Goal: Task Accomplishment & Management: Use online tool/utility

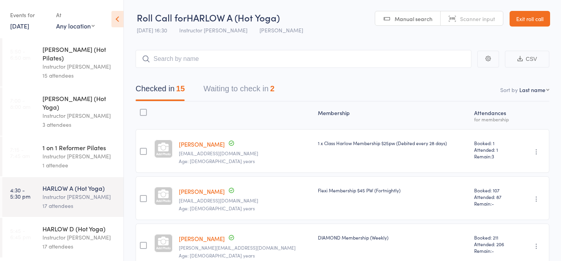
click at [29, 27] on link "12 Sep, 2025" at bounding box center [19, 25] width 19 height 9
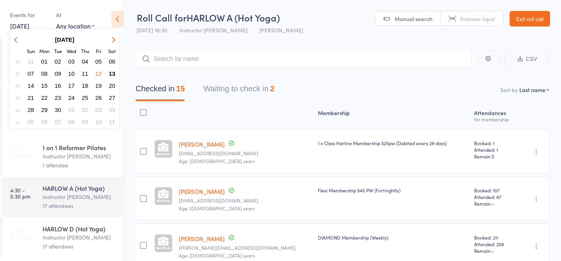
click at [113, 72] on span "13" at bounding box center [112, 73] width 7 height 7
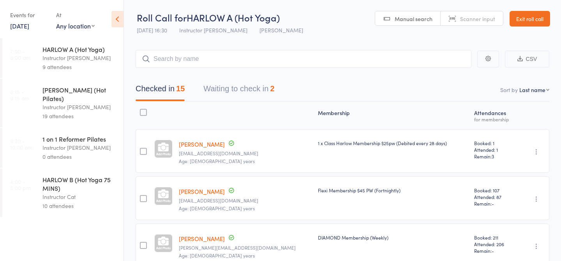
click at [48, 60] on div "Instructor Kaitlyn" at bounding box center [79, 57] width 74 height 9
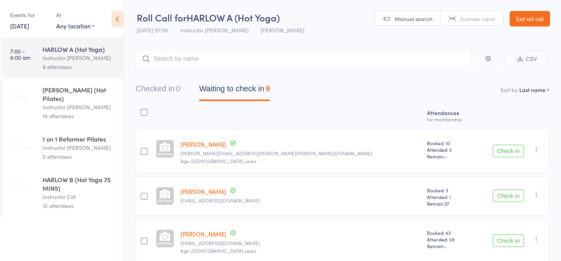
click at [394, 15] on link "Manual search" at bounding box center [407, 18] width 65 height 15
click at [182, 58] on input "search" at bounding box center [304, 59] width 336 height 18
type input "23450"
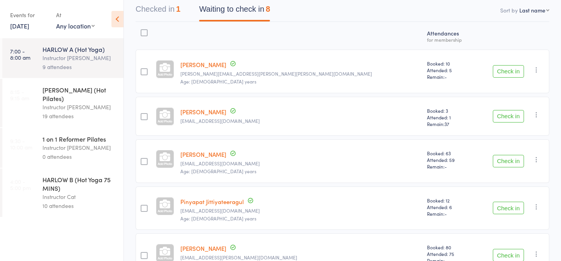
scroll to position [74, 0]
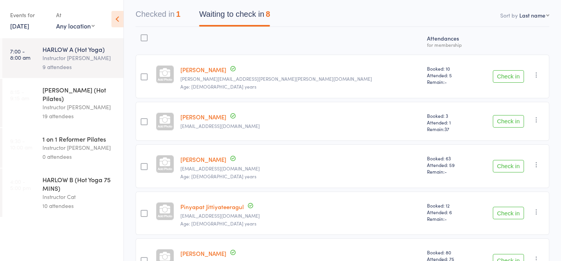
click at [508, 122] on button "Check in" at bounding box center [508, 121] width 31 height 12
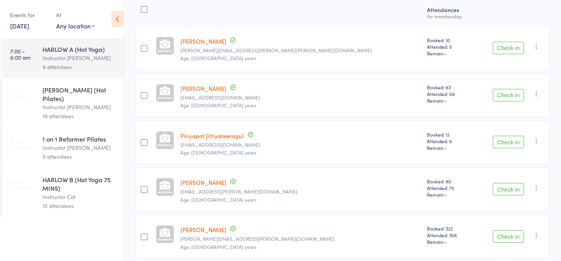
scroll to position [101, 0]
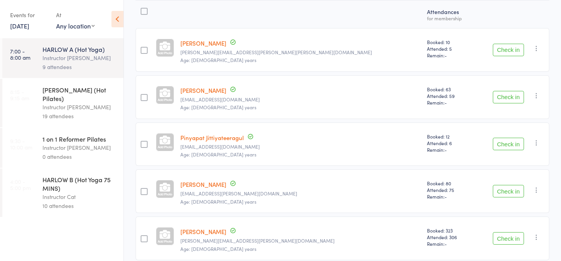
click at [507, 148] on button "Check in" at bounding box center [508, 144] width 31 height 12
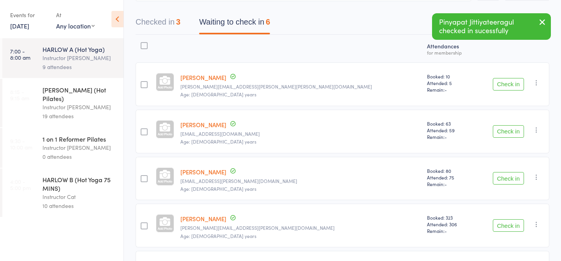
scroll to position [0, 0]
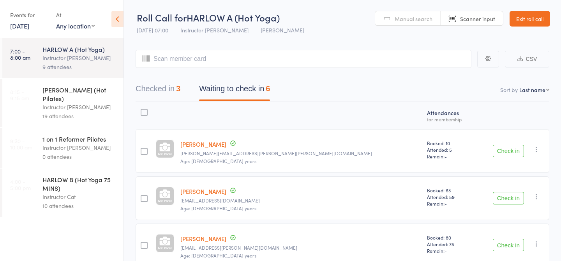
click at [302, 30] on header "Roll Call for HARLOW A (Hot Yoga) 13 Sep 07:00 Instructor Kaitlyn Harlow Newste…" at bounding box center [342, 19] width 437 height 38
click at [227, 58] on input "search" at bounding box center [304, 59] width 336 height 18
type input "20637"
click at [297, 57] on input "search" at bounding box center [304, 59] width 336 height 18
type input "22544"
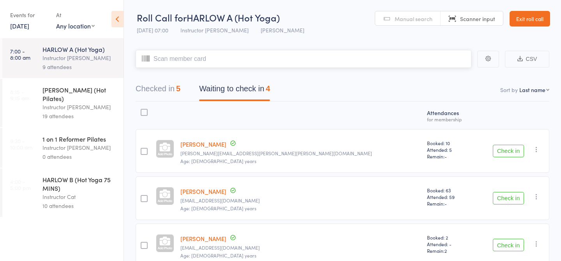
click at [234, 57] on input "search" at bounding box center [304, 59] width 336 height 18
type input "21713"
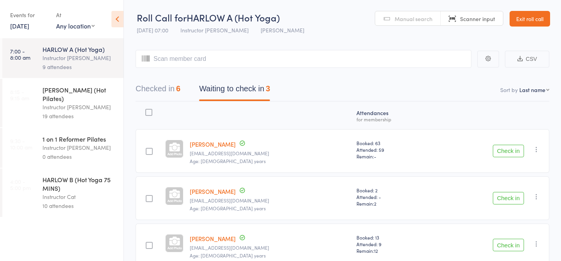
click at [512, 152] on button "Check in" at bounding box center [508, 151] width 31 height 12
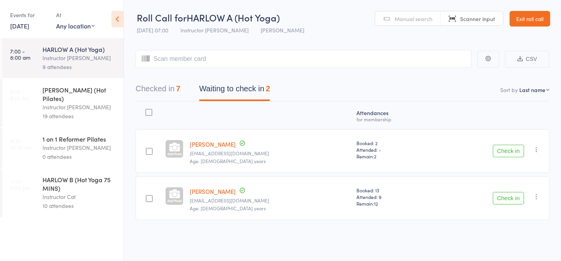
click at [515, 201] on button "Check in" at bounding box center [508, 198] width 31 height 12
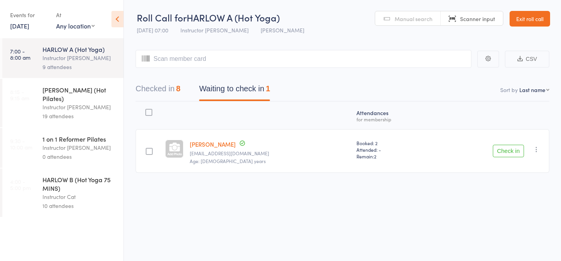
click at [84, 94] on div "[PERSON_NAME] (Hot Pilates)" at bounding box center [79, 93] width 74 height 17
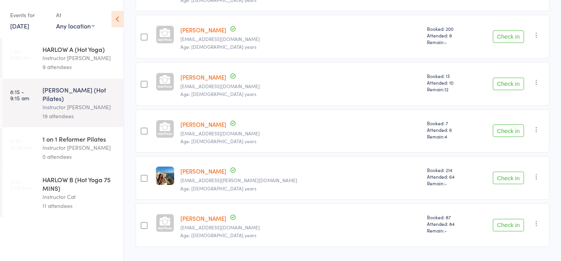
scroll to position [773, 0]
click at [506, 83] on button "Check in" at bounding box center [508, 84] width 31 height 12
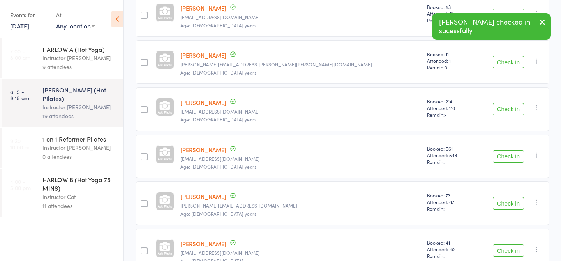
scroll to position [0, 0]
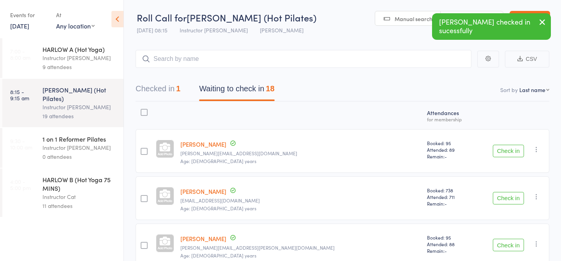
click at [78, 66] on div "9 attendees" at bounding box center [79, 66] width 74 height 9
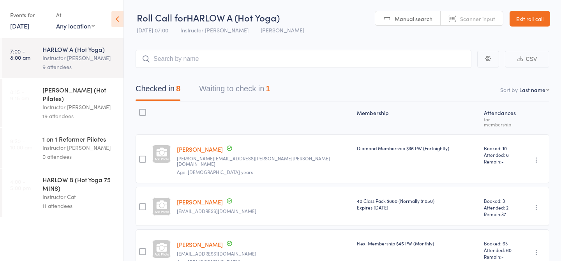
click at [219, 106] on div at bounding box center [264, 118] width 180 height 26
click at [220, 96] on button "Waiting to check in 1" at bounding box center [234, 90] width 71 height 21
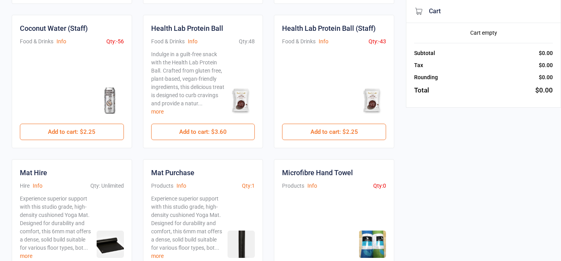
scroll to position [188, 0]
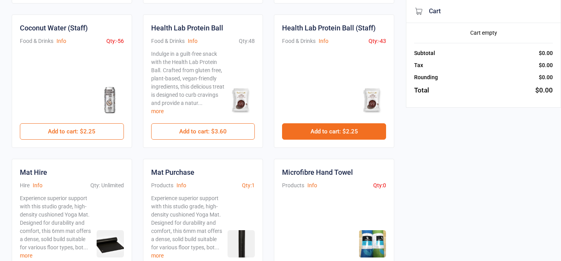
click at [319, 126] on button "Add to cart : $2.25" at bounding box center [334, 131] width 104 height 16
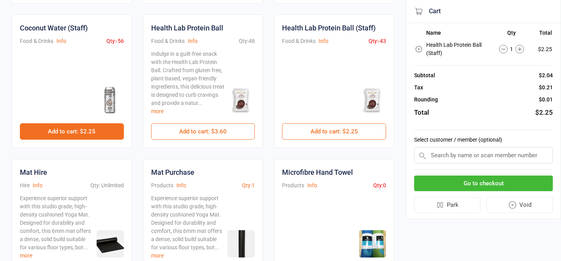
click at [85, 131] on button "Add to cart : $2.25" at bounding box center [72, 131] width 104 height 16
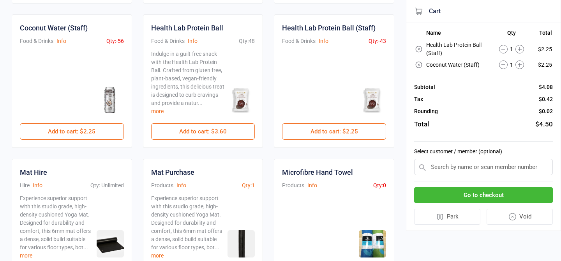
click at [495, 195] on button "Go to checkout" at bounding box center [483, 195] width 139 height 16
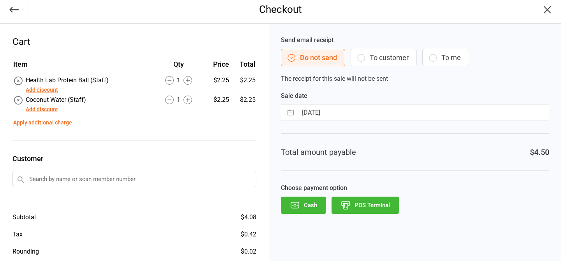
scroll to position [40, 0]
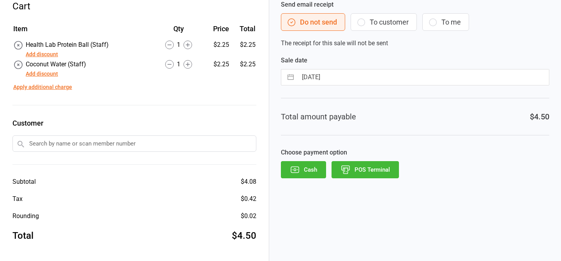
click at [357, 177] on button "POS Terminal" at bounding box center [365, 169] width 67 height 17
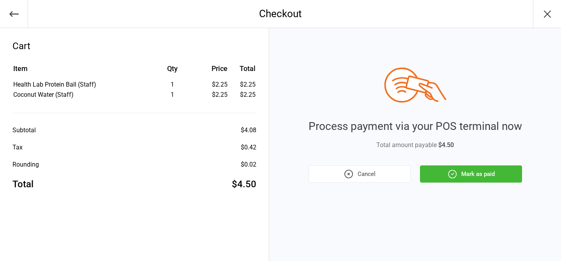
click at [474, 168] on button "Mark as paid" at bounding box center [471, 173] width 102 height 17
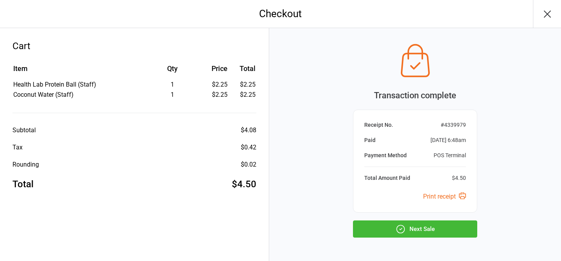
click at [443, 228] on button "Next Sale" at bounding box center [415, 228] width 124 height 17
